Goal: Transaction & Acquisition: Download file/media

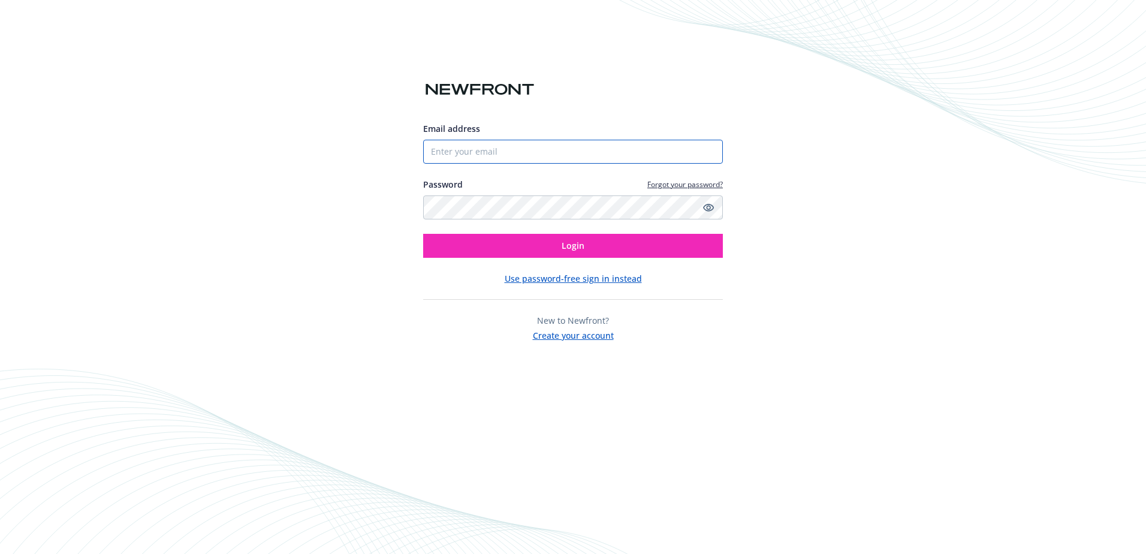
click at [550, 147] on input "Email address" at bounding box center [573, 152] width 300 height 24
type input "[EMAIL_ADDRESS][DOMAIN_NAME]"
click at [423, 234] on button "Login" at bounding box center [573, 246] width 300 height 24
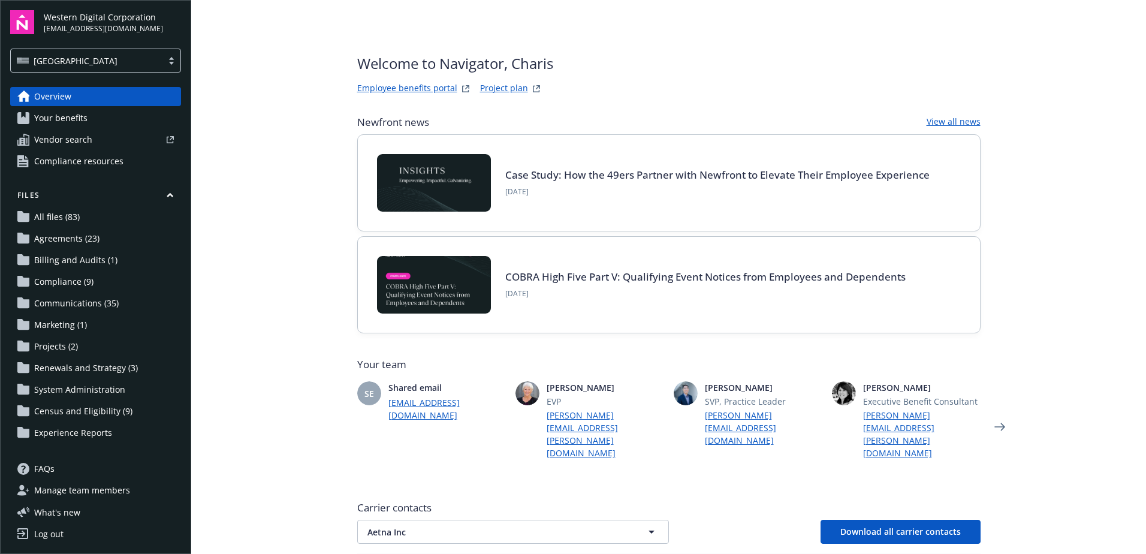
drag, startPoint x: 87, startPoint y: 301, endPoint x: 117, endPoint y: 306, distance: 30.4
click at [87, 301] on span "Communications (35)" at bounding box center [76, 303] width 85 height 19
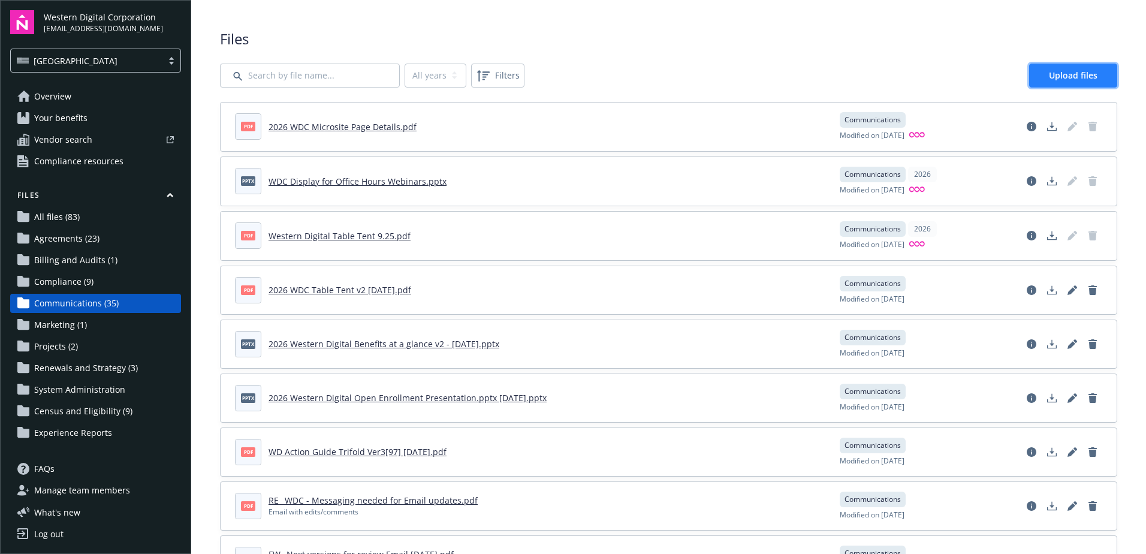
click at [1049, 70] on span "Upload files" at bounding box center [1073, 75] width 49 height 11
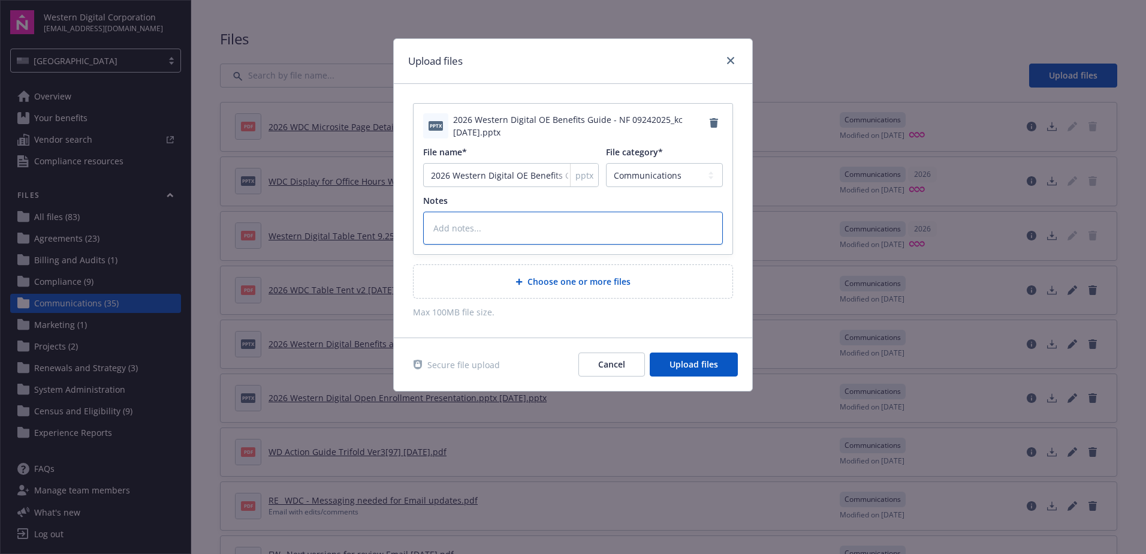
click at [608, 223] on textarea at bounding box center [573, 228] width 300 height 33
type textarea "x"
type textarea "E"
type textarea "x"
type textarea "Ed"
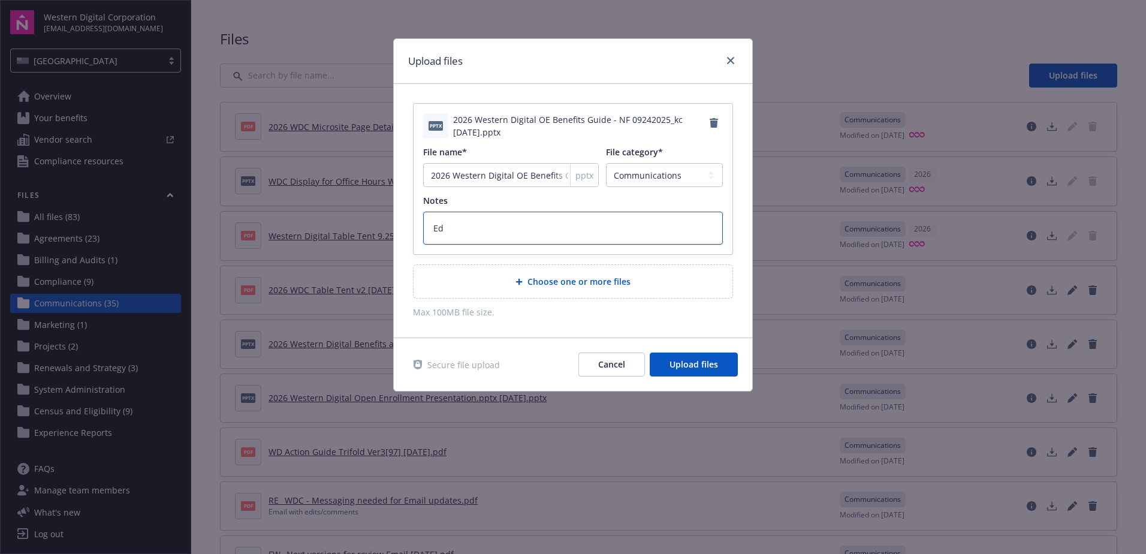
type textarea "x"
type textarea "Edit"
type textarea "x"
type textarea "Edits"
type textarea "x"
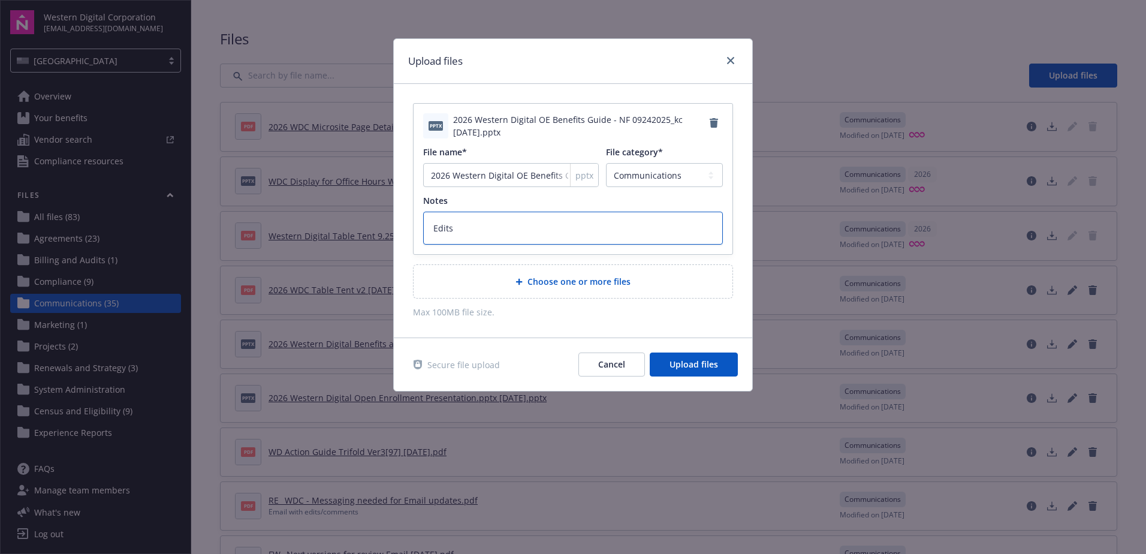
type textarea "Edits/"
type textarea "x"
type textarea "Edits/c"
type textarea "x"
type textarea "Edits/co"
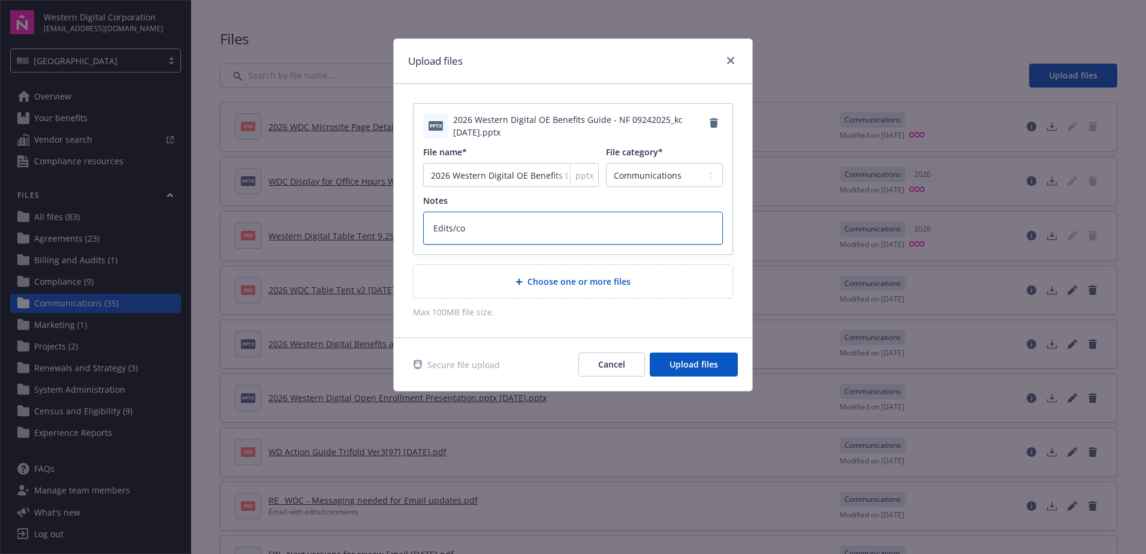
type textarea "x"
type textarea "Edits/com"
type textarea "x"
type textarea "Edits/comm"
type textarea "x"
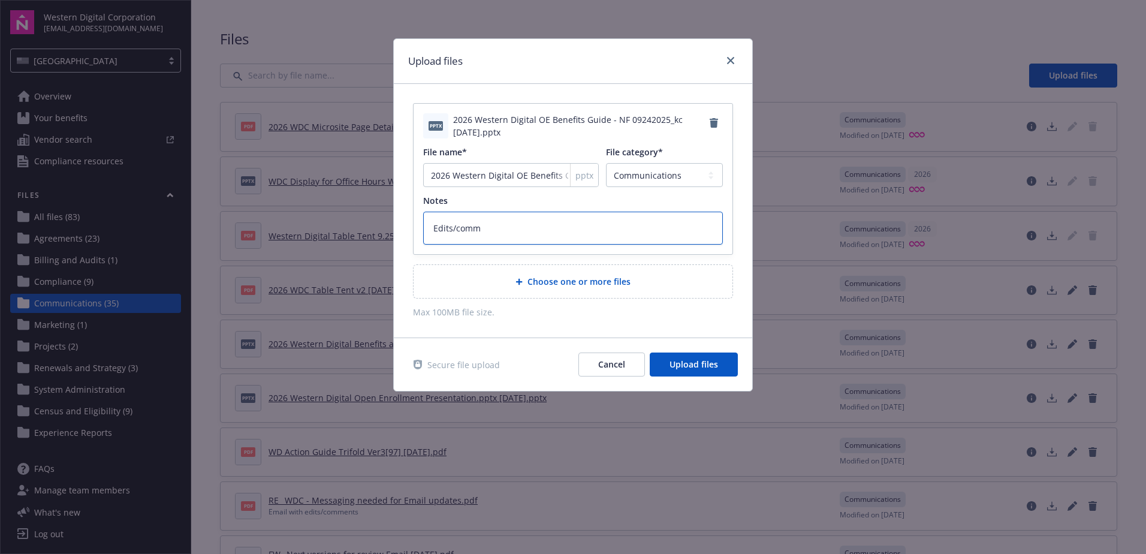
type textarea "Edits/comme"
type textarea "x"
type textarea "Edits/commen"
type textarea "x"
type textarea "Edits/comment"
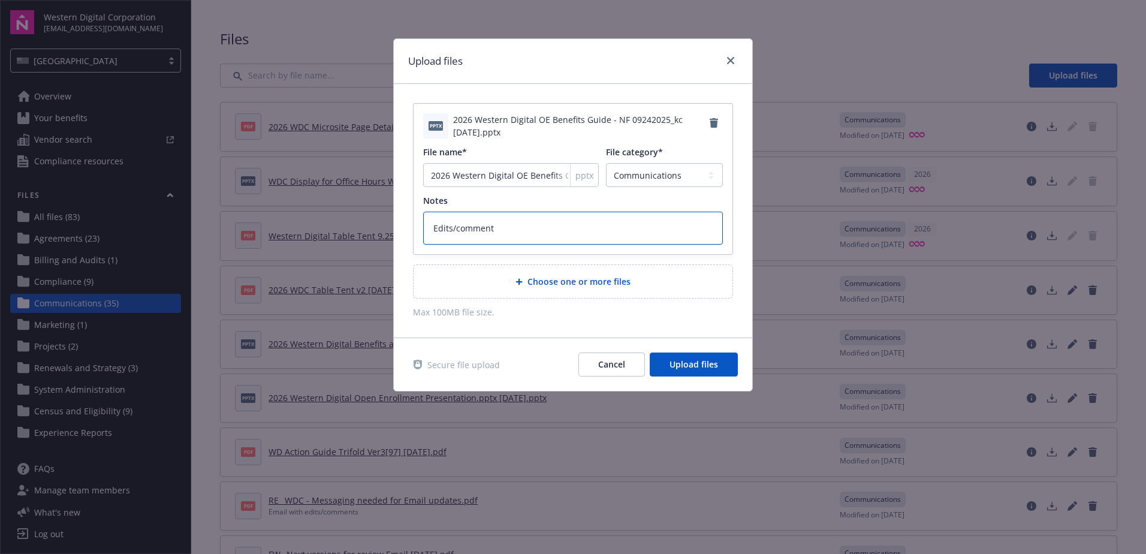
type textarea "x"
type textarea "Edits/comments"
type textarea "x"
type textarea "Edits/comments"
type textarea "x"
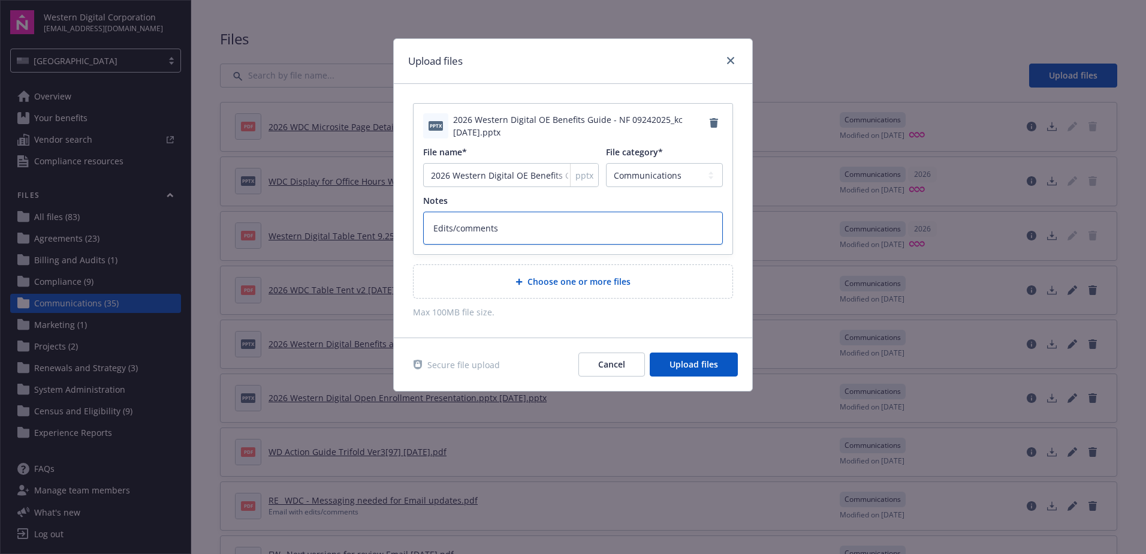
type textarea "Edits/comments f"
type textarea "x"
type textarea "Edits/comments fr"
type textarea "x"
type textarea "Edits/comments fro"
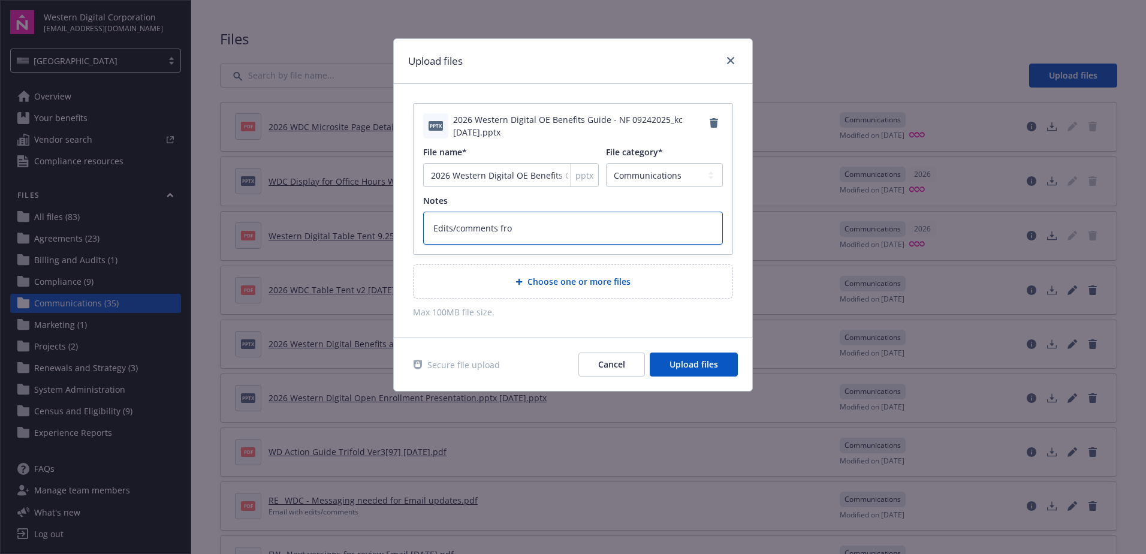
type textarea "x"
type textarea "Edits/comments from"
type textarea "x"
type textarea "Edits/comments from"
type textarea "x"
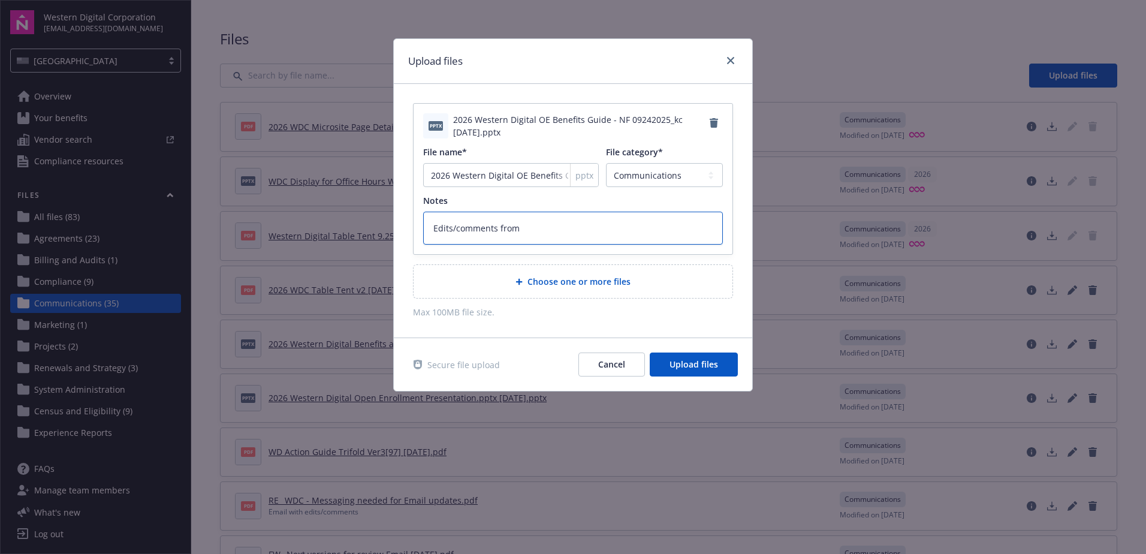
type textarea "Edits/comments from C"
type textarea "x"
type textarea "Edits/comments from Ch"
type textarea "x"
type textarea "Edits/comments from Cha"
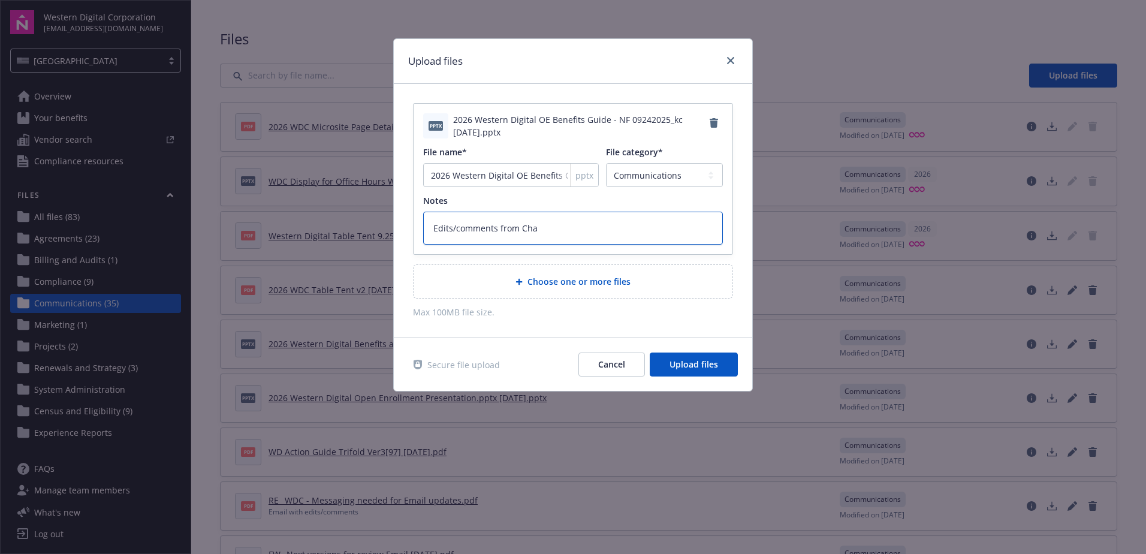
type textarea "x"
type textarea "Edits/comments from Char"
type textarea "x"
type textarea "Edits/comments from [PERSON_NAME]"
type textarea "x"
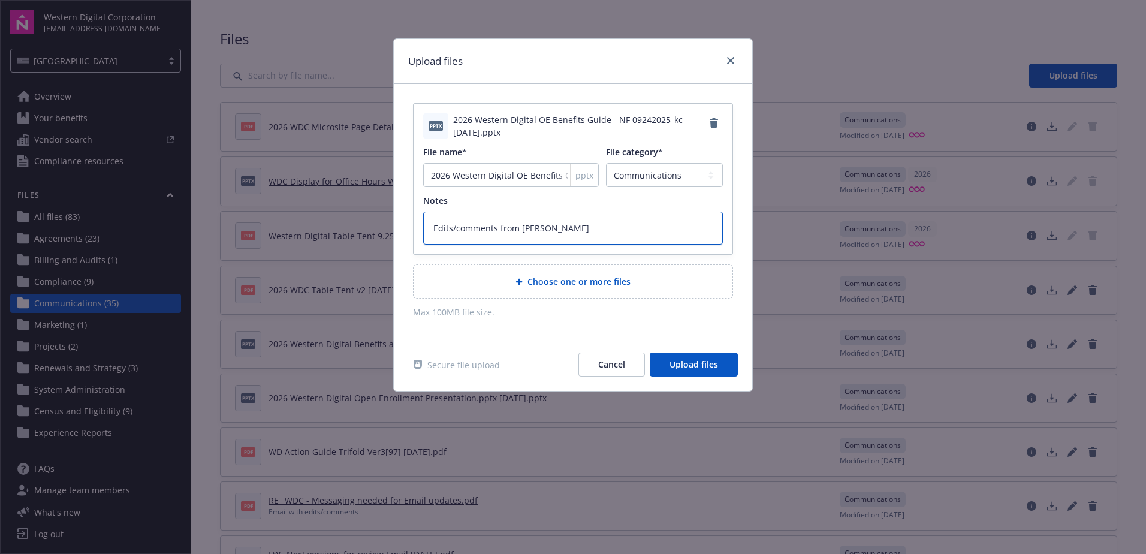
type textarea "Edits/comments from [PERSON_NAME]"
type textarea "x"
type textarea "Edits/comments from [PERSON_NAME]"
type textarea "x"
type textarea "Edits/comments from [PERSON_NAME]"
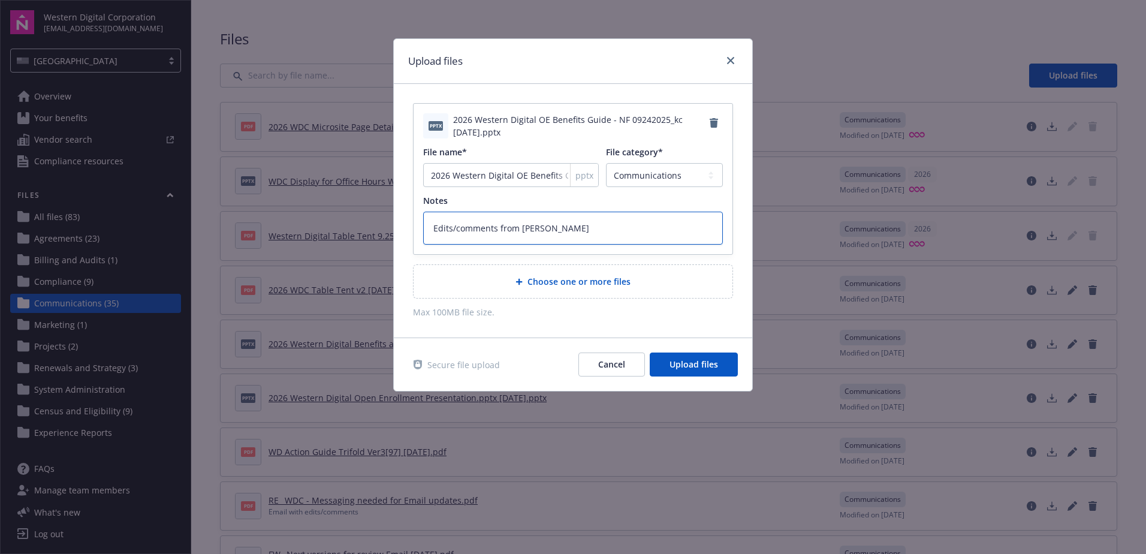
type textarea "x"
type textarea "Edits/comments from [PERSON_NAME]"
type textarea "x"
type textarea "Edits/comments from Charis a"
type textarea "x"
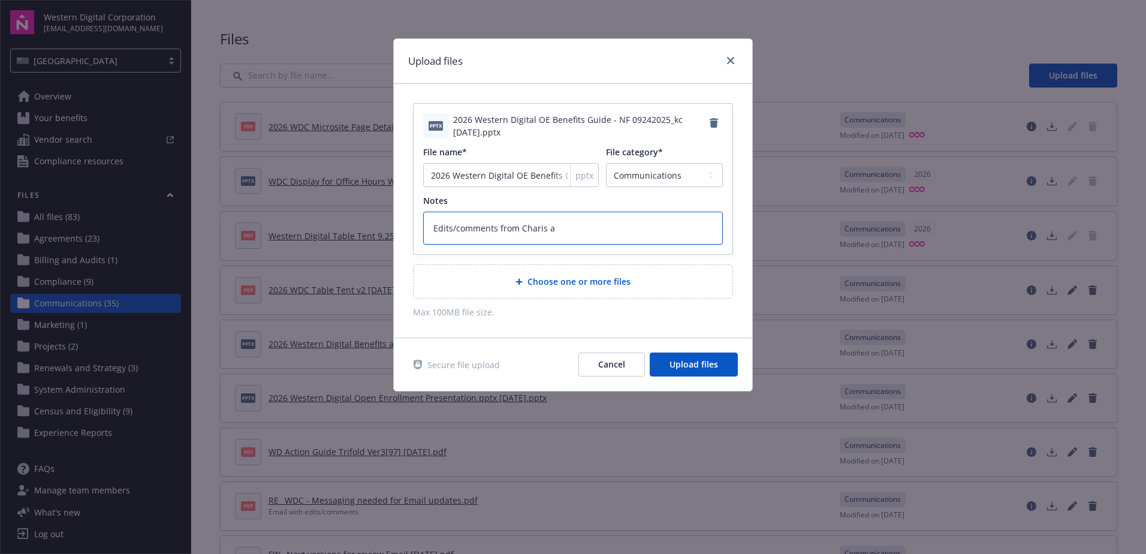
type textarea "Edits/comments from Charis an"
type textarea "x"
type textarea "Edits/comments from [PERSON_NAME] and"
type textarea "x"
type textarea "Edits/comments from [PERSON_NAME] and"
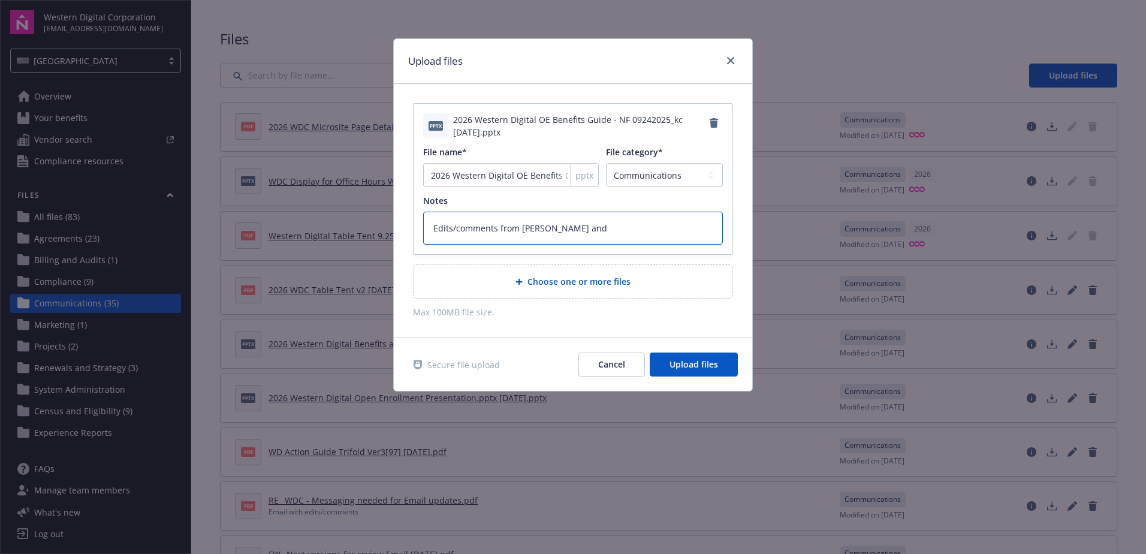
type textarea "x"
type textarea "Edits/comments from [PERSON_NAME] and K"
type textarea "x"
type textarea "Edits/comments from [PERSON_NAME] and Kr"
type textarea "x"
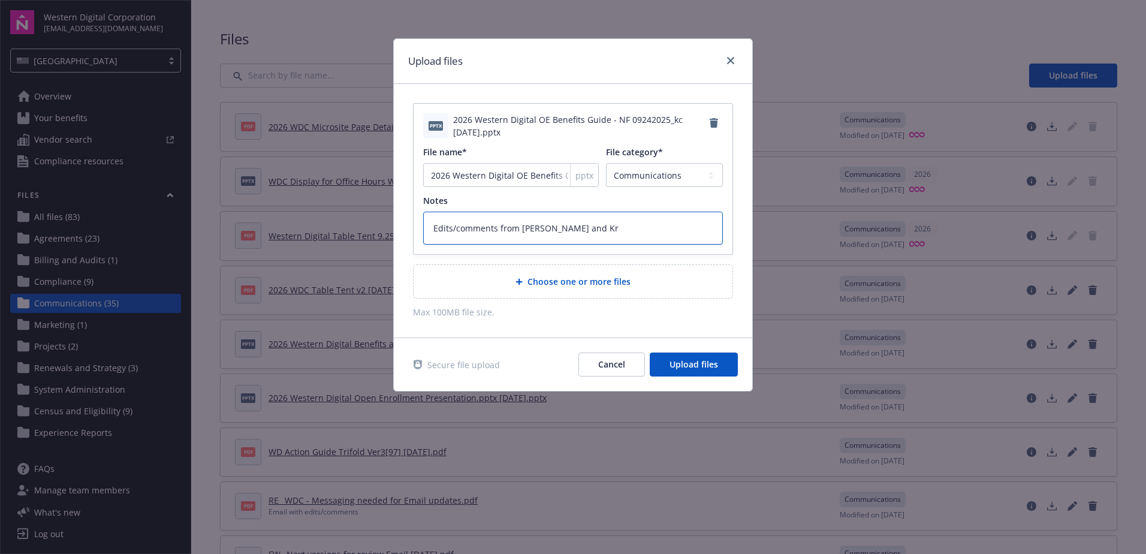
type textarea "Edits/comments from [PERSON_NAME] and Kry"
type textarea "x"
type textarea "Edits/comments from [PERSON_NAME] and [PERSON_NAME]"
type textarea "x"
type textarea "Edits/comments from [PERSON_NAME] and [PERSON_NAME]"
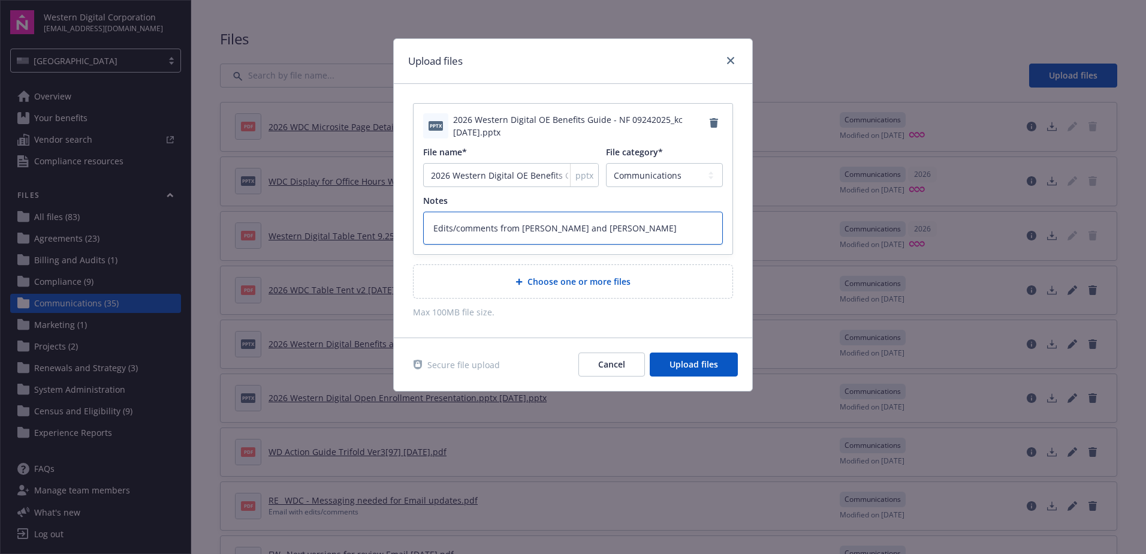
type textarea "x"
type textarea "Edits/comments from [PERSON_NAME] and [PERSON_NAME]"
type textarea "x"
type textarea "Edits/comments from [PERSON_NAME] and [PERSON_NAME]"
type textarea "x"
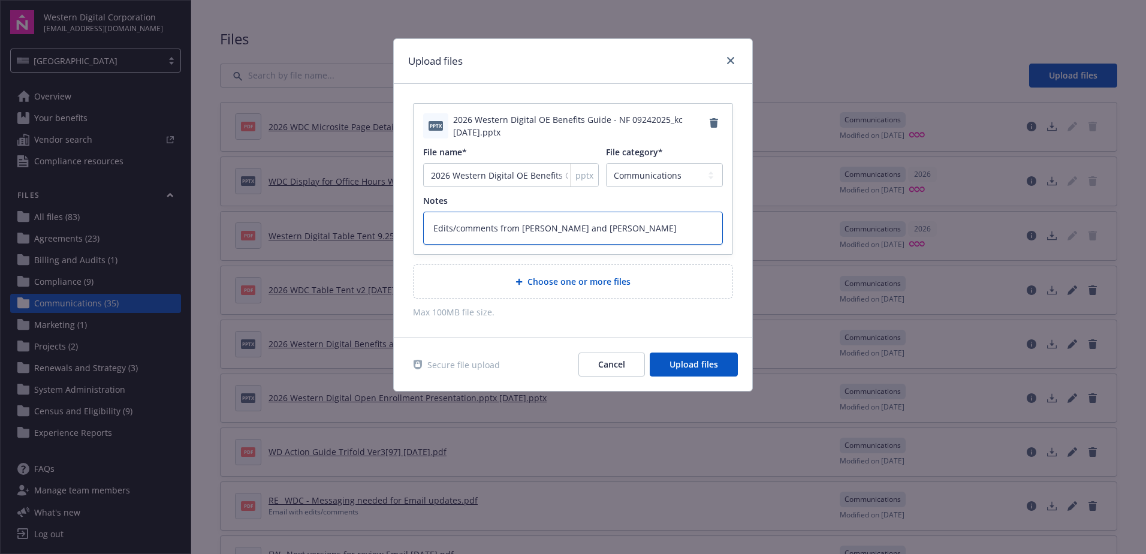
type textarea "Edits/comments from [PERSON_NAME] and [PERSON_NAME]"
type textarea "x"
type textarea "Edits/comments from [PERSON_NAME] and [PERSON_NAME]"
type textarea "x"
type textarea "Edits/comments from [PERSON_NAME] and [PERSON_NAME] o"
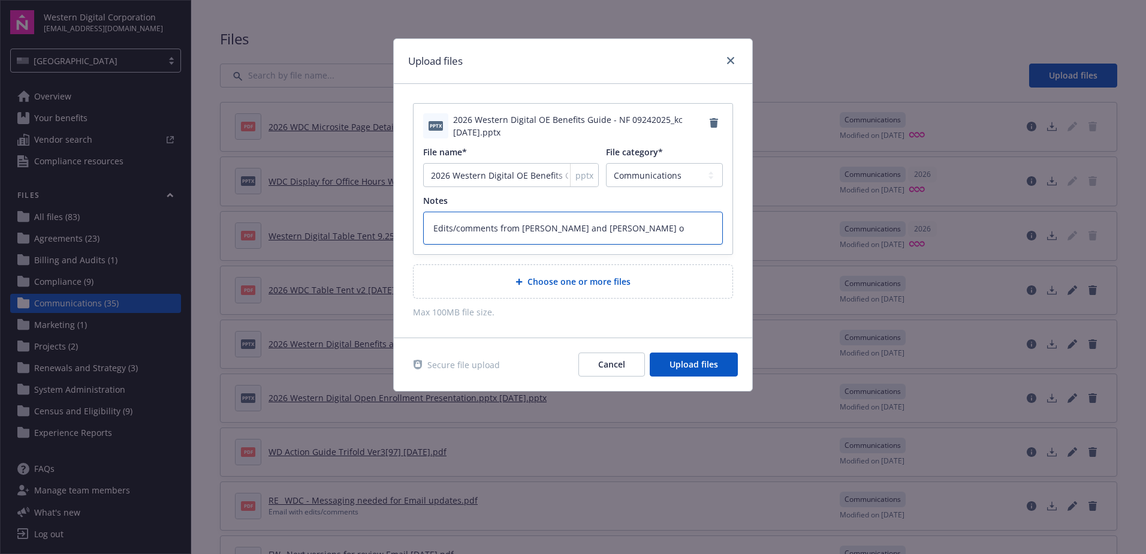
type textarea "x"
type textarea "Edits/comments from [PERSON_NAME] and [PERSON_NAME] on"
type textarea "x"
type textarea "Edits/comments from [PERSON_NAME] and [PERSON_NAME] on"
type textarea "x"
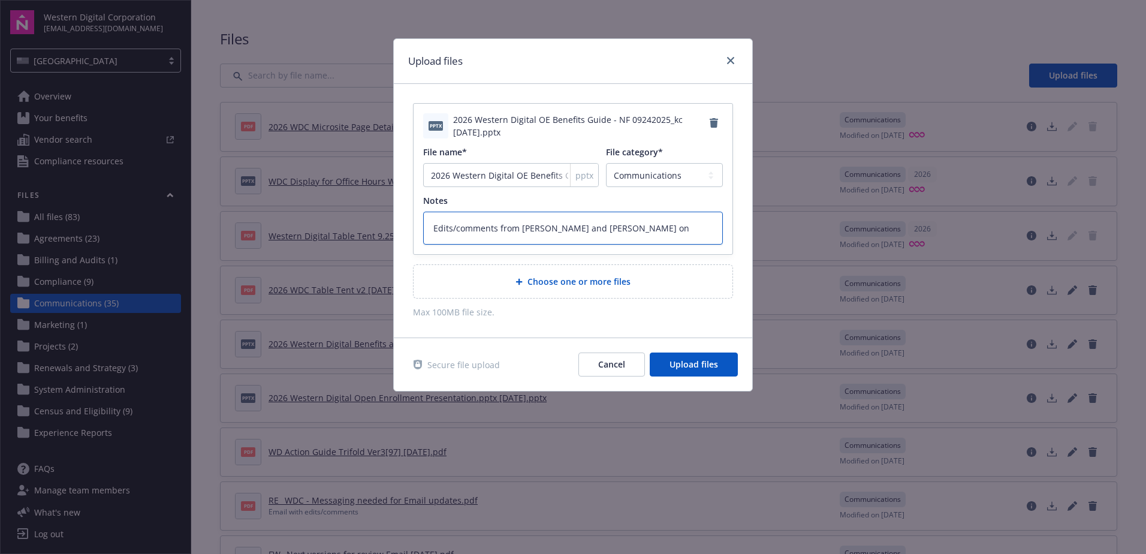
type textarea "Edits/comments from [PERSON_NAME] and [PERSON_NAME] on c"
type textarea "x"
type textarea "Edits/comments from [PERSON_NAME] and [PERSON_NAME] on co"
type textarea "x"
type textarea "Edits/comments from [PERSON_NAME] and [PERSON_NAME] on com"
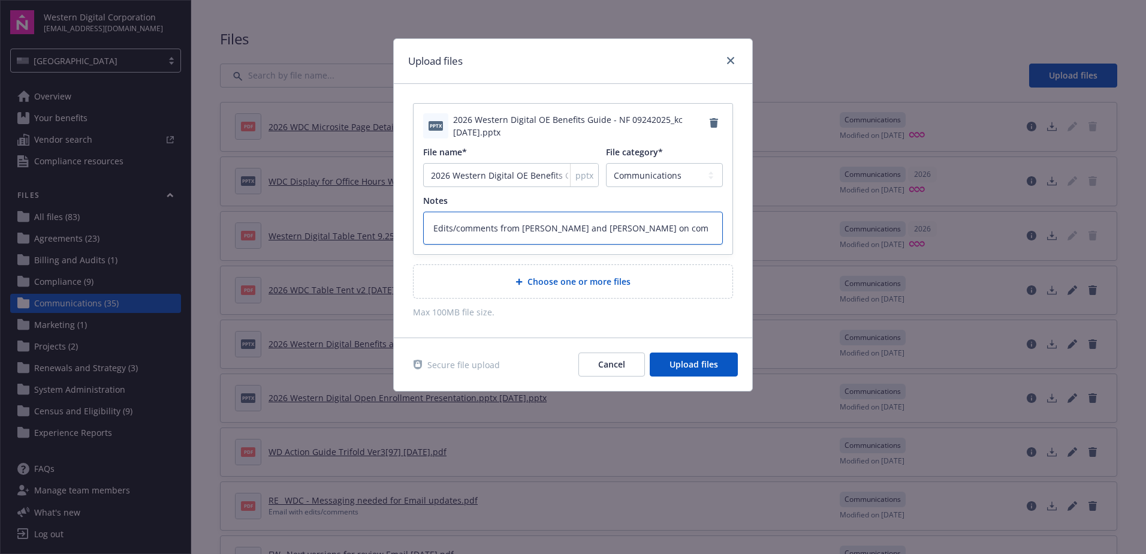
type textarea "x"
type textarea "Edits/comments from [PERSON_NAME] and [PERSON_NAME] on comm"
type textarea "x"
type textarea "Edits/comments from [PERSON_NAME] and [PERSON_NAME] on comms"
type textarea "x"
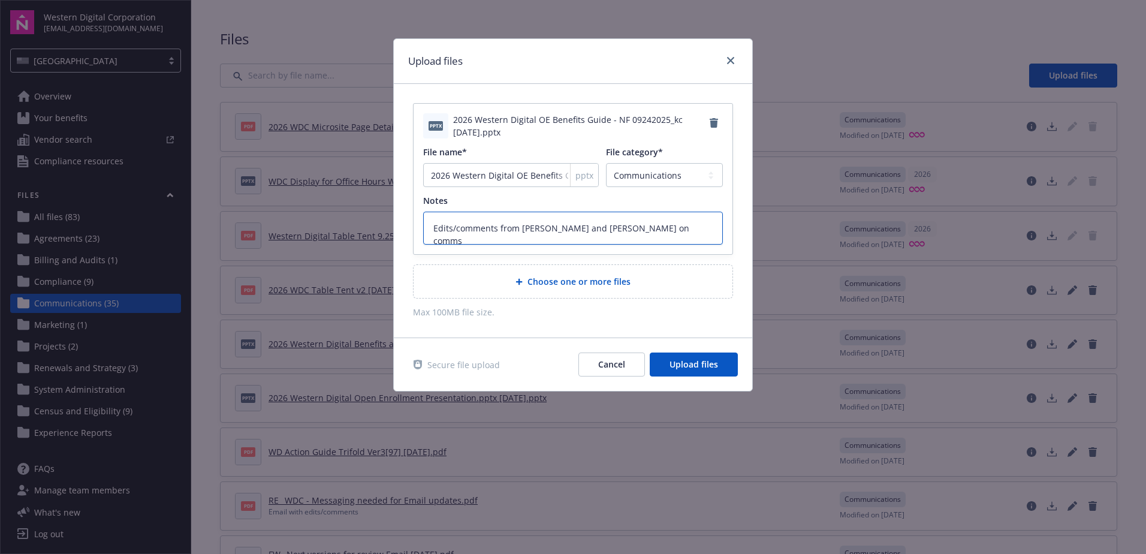
type textarea "Edits/comments from [PERSON_NAME] and [PERSON_NAME] on comms"
type textarea "x"
type textarea "Edits/comments from [PERSON_NAME] and [PERSON_NAME] on comms t"
type textarea "x"
type textarea "Edits/comments from [PERSON_NAME] and [PERSON_NAME] on comms te"
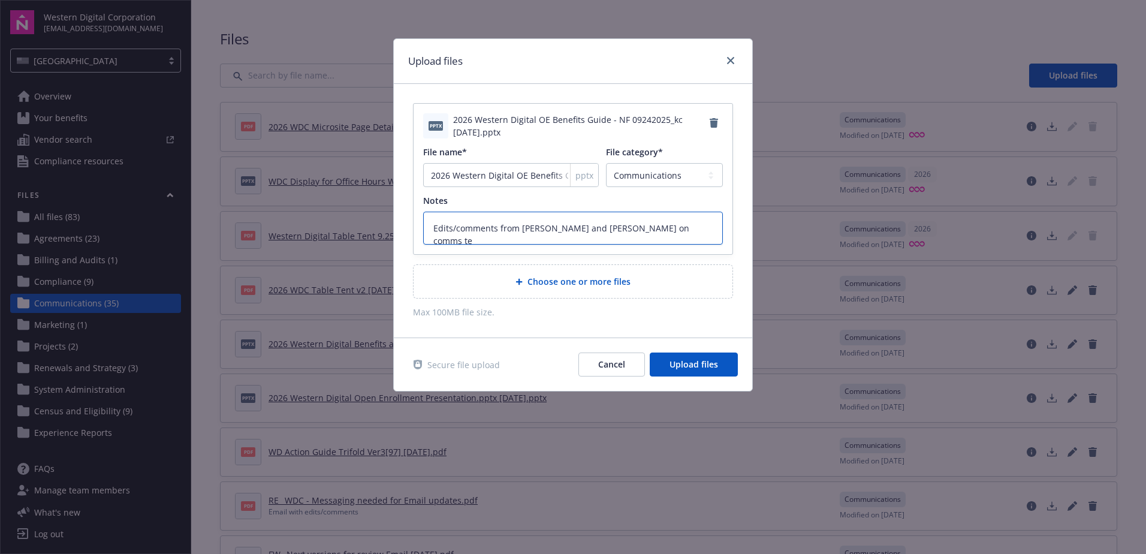
type textarea "x"
type textarea "Edits/comments from [PERSON_NAME] and [PERSON_NAME] on comms tea"
type textarea "x"
type textarea "Edits/comments from [PERSON_NAME] and [PERSON_NAME] on comms team"
click at [712, 363] on span "Upload files" at bounding box center [694, 364] width 49 height 11
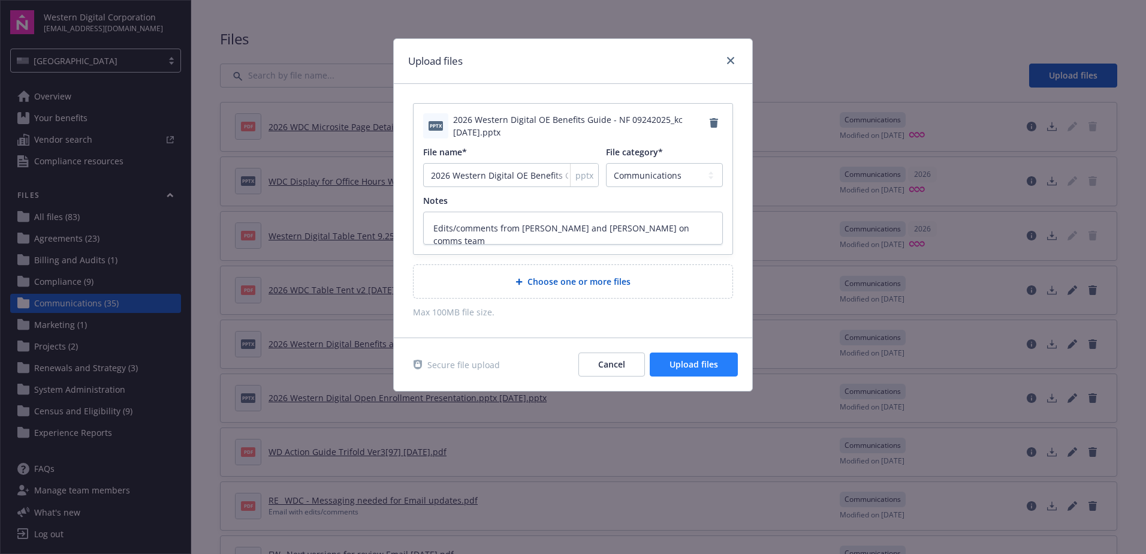
type textarea "x"
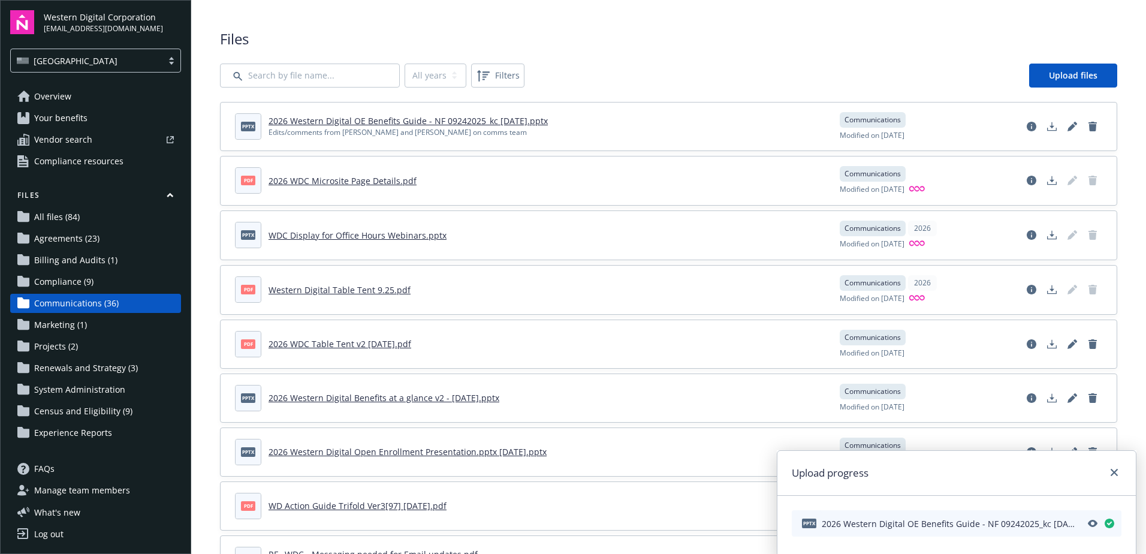
click at [353, 192] on header "pdf 2026 WDC Microsite Page Details.pdf" at bounding box center [530, 180] width 591 height 26
click at [391, 177] on link "2026 WDC Microsite Page Details.pdf" at bounding box center [343, 180] width 148 height 11
click at [1047, 178] on icon "Download document" at bounding box center [1052, 181] width 10 height 10
click at [49, 531] on div "Log out" at bounding box center [48, 534] width 29 height 19
